Goal: Information Seeking & Learning: Learn about a topic

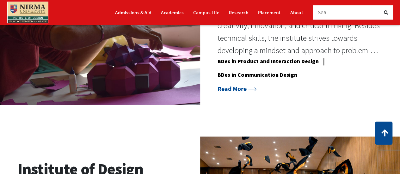
scroll to position [505, 0]
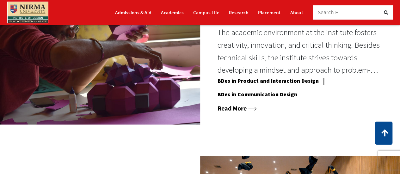
click at [237, 109] on link "Read More" at bounding box center [236, 108] width 39 height 8
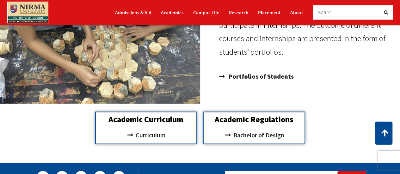
scroll to position [568, 0]
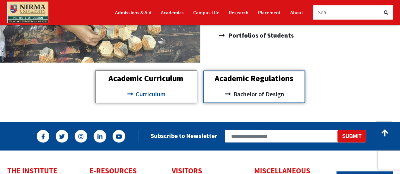
click at [158, 91] on span "Curriculum" at bounding box center [150, 93] width 32 height 11
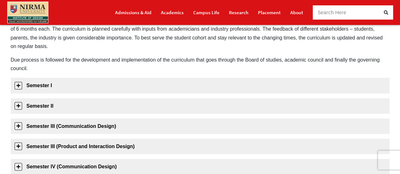
scroll to position [126, 0]
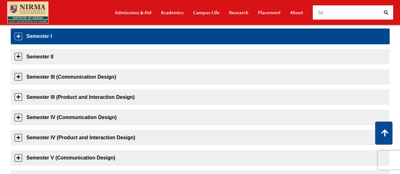
click at [98, 40] on link "Semester I" at bounding box center [200, 35] width 378 height 15
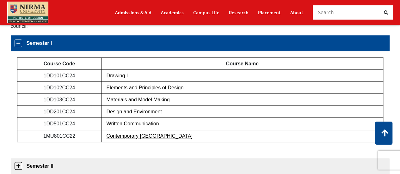
scroll to position [117, 0]
